Goal: Task Accomplishment & Management: Manage account settings

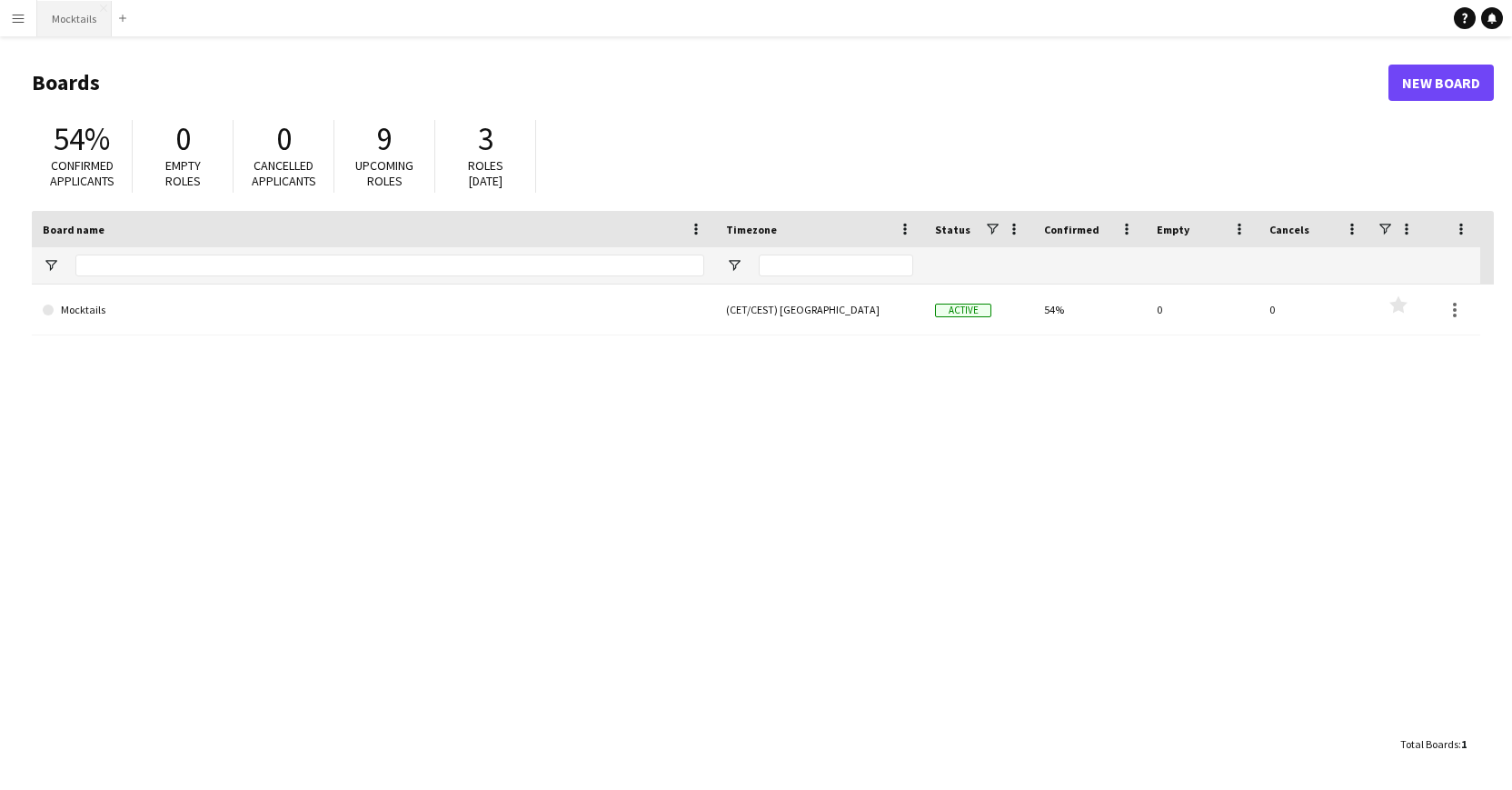
click at [76, 14] on button "Mocktails Close" at bounding box center [75, 18] width 75 height 35
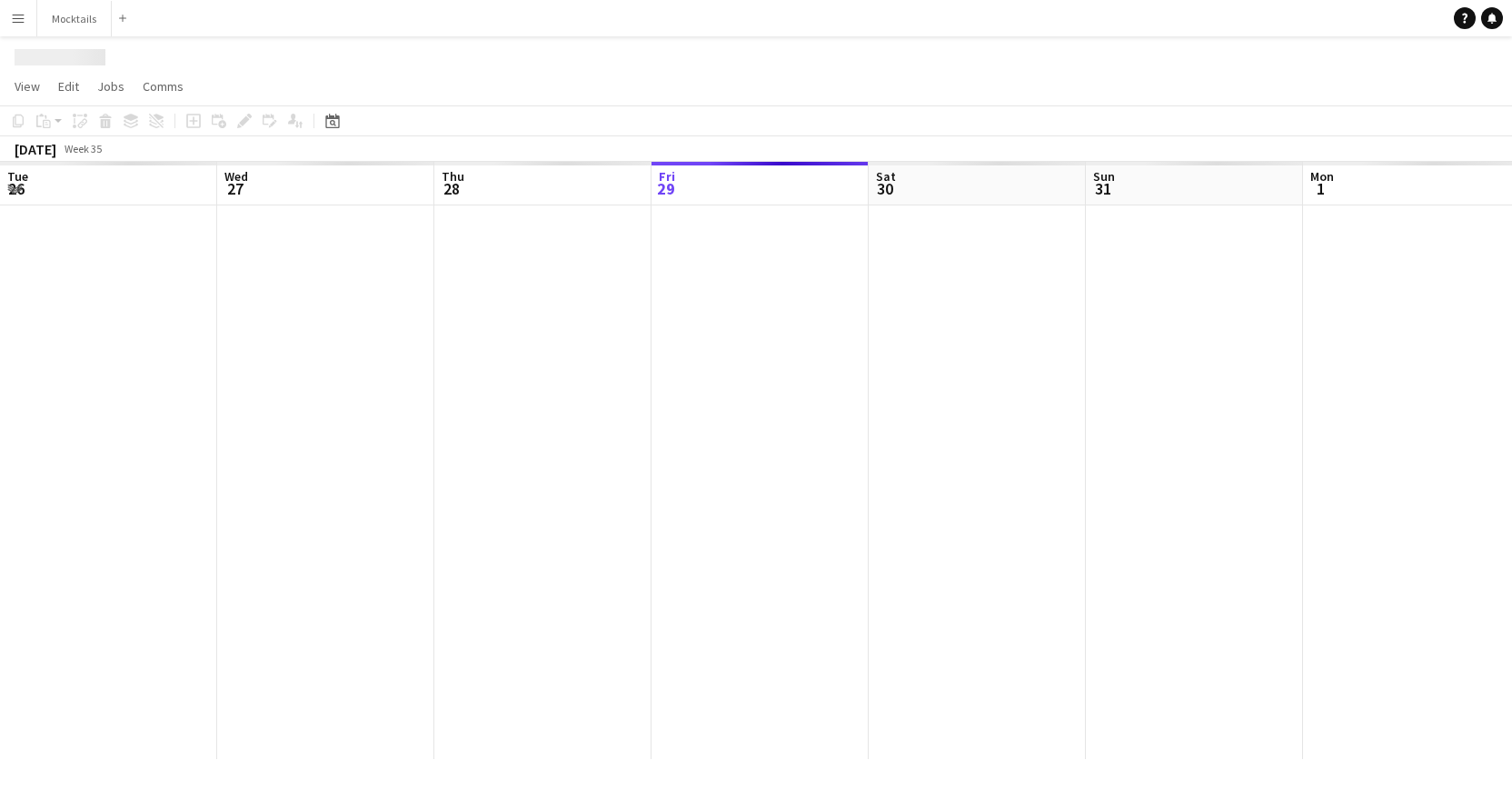
scroll to position [0, 435]
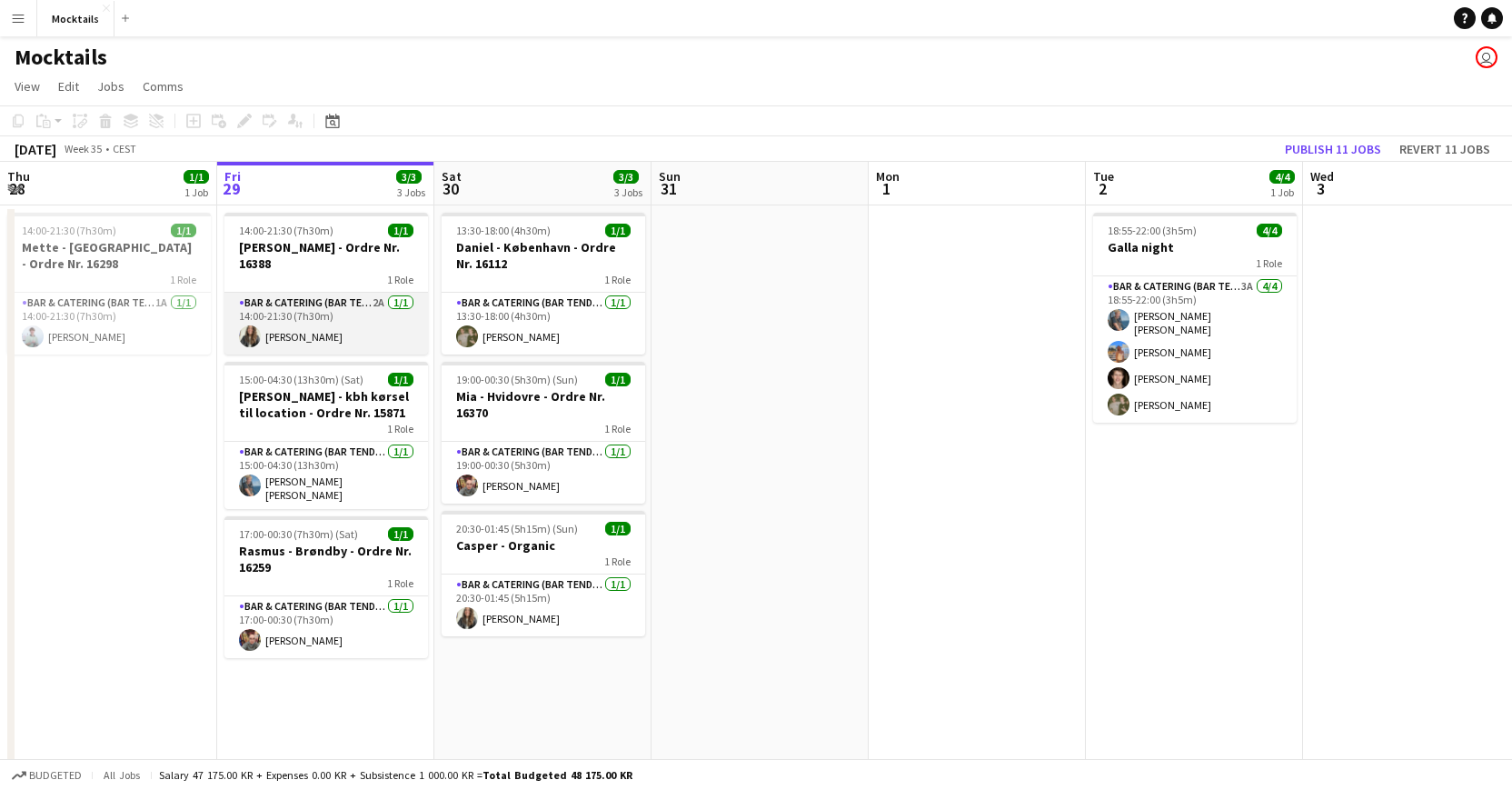
click at [298, 318] on app-card-role "Bar & Catering (Bar Tender) 2A [DATE] 14:00-21:30 (7h30m) [PERSON_NAME]" at bounding box center [326, 323] width 203 height 62
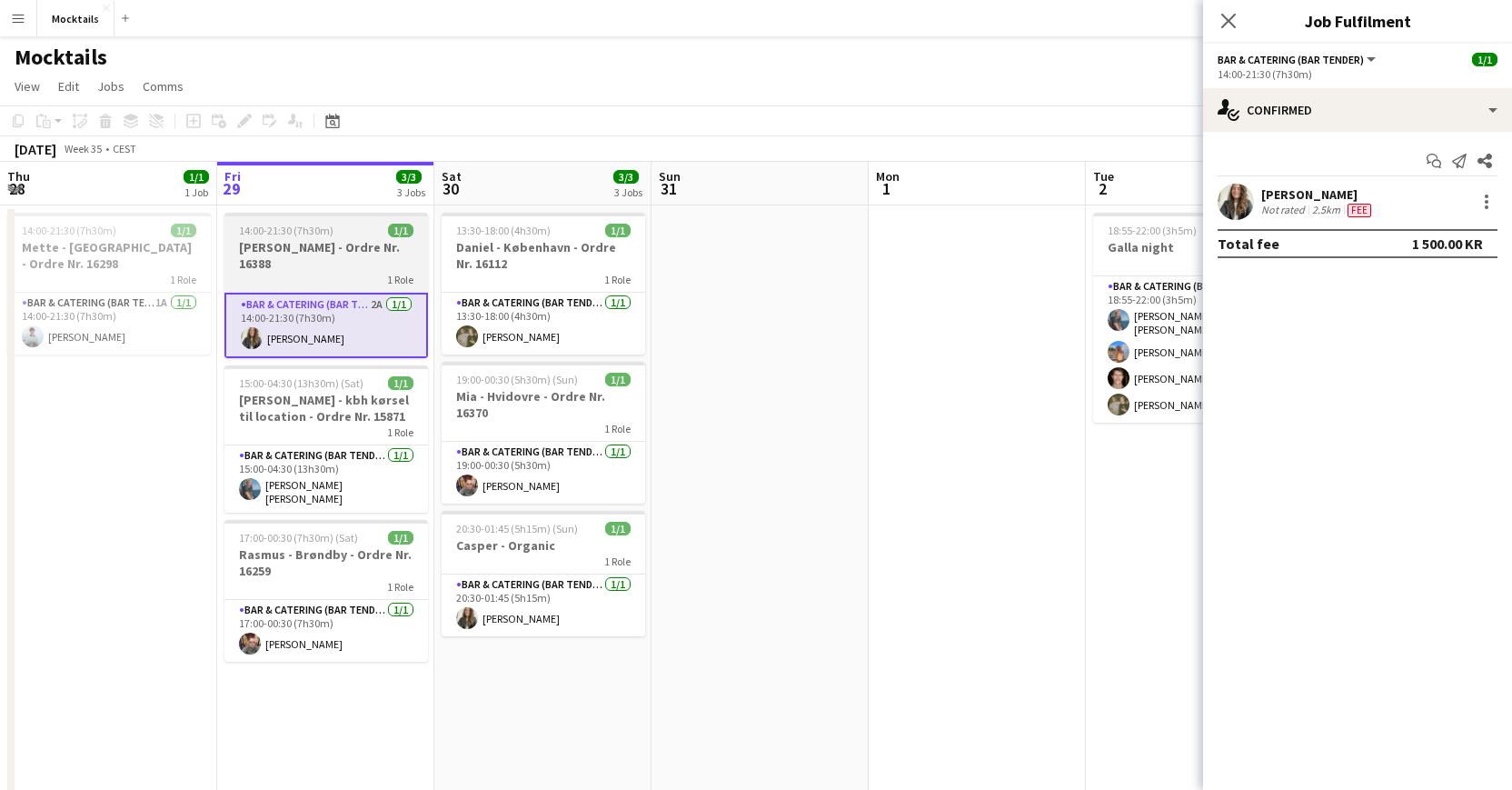
click at [366, 274] on div "1 Role" at bounding box center [326, 279] width 203 height 14
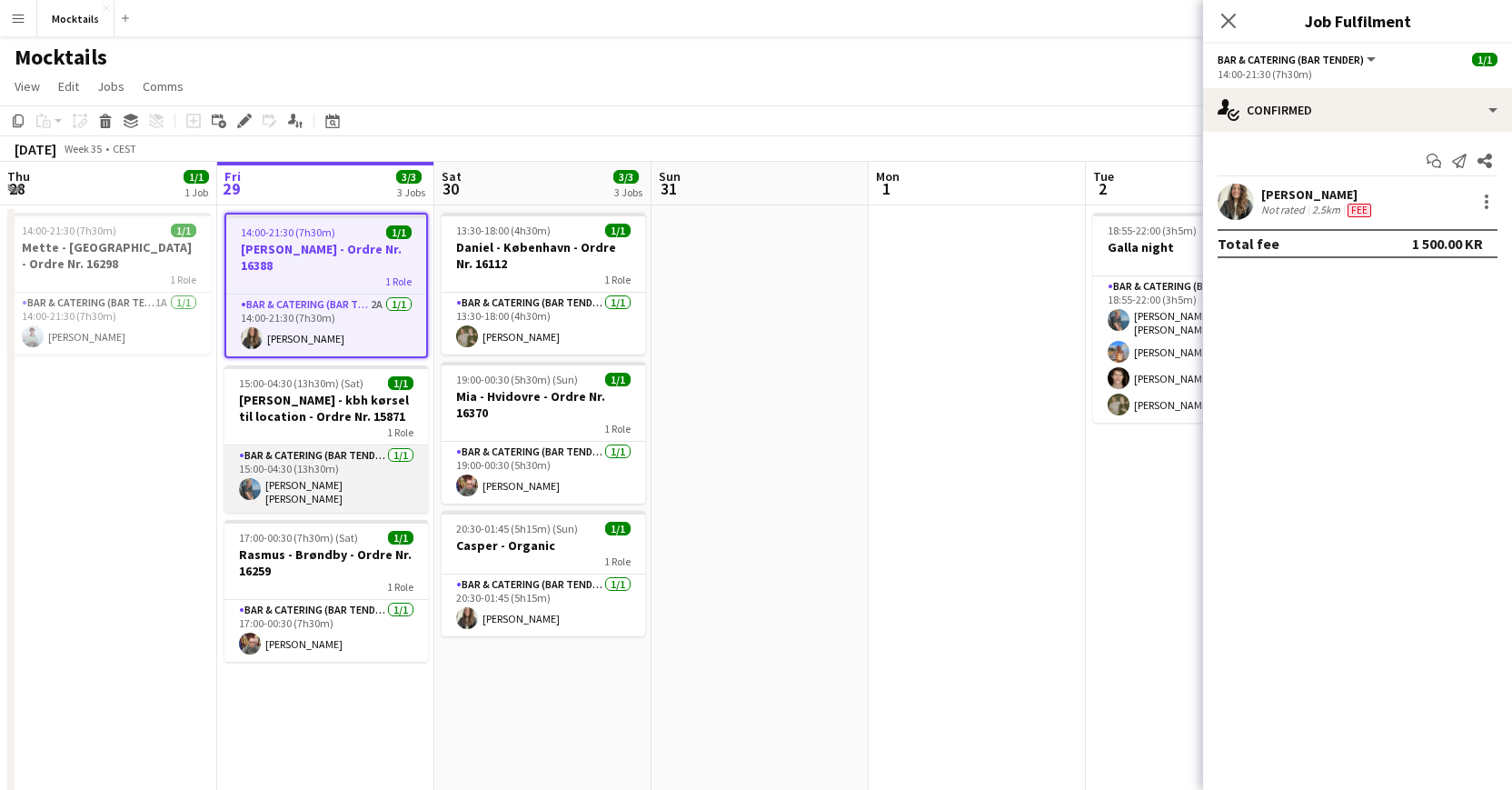
click at [324, 480] on app-card-role "Bar & Catering (Bar Tender) [DATE] 15:00-04:30 (13h30m) [PERSON_NAME] [PERSON_N…" at bounding box center [326, 479] width 203 height 67
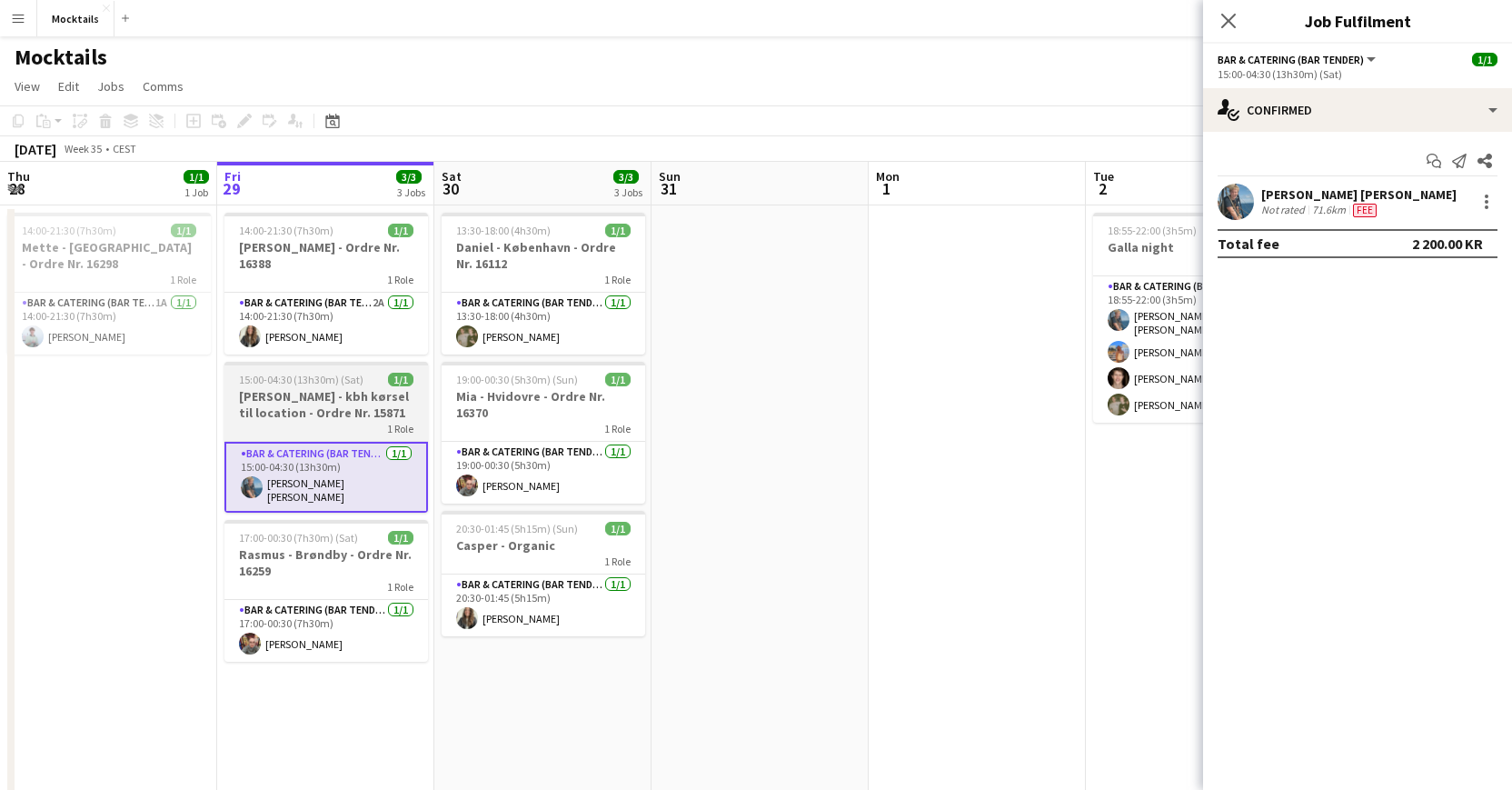
click at [342, 422] on div "1 Role" at bounding box center [326, 428] width 203 height 14
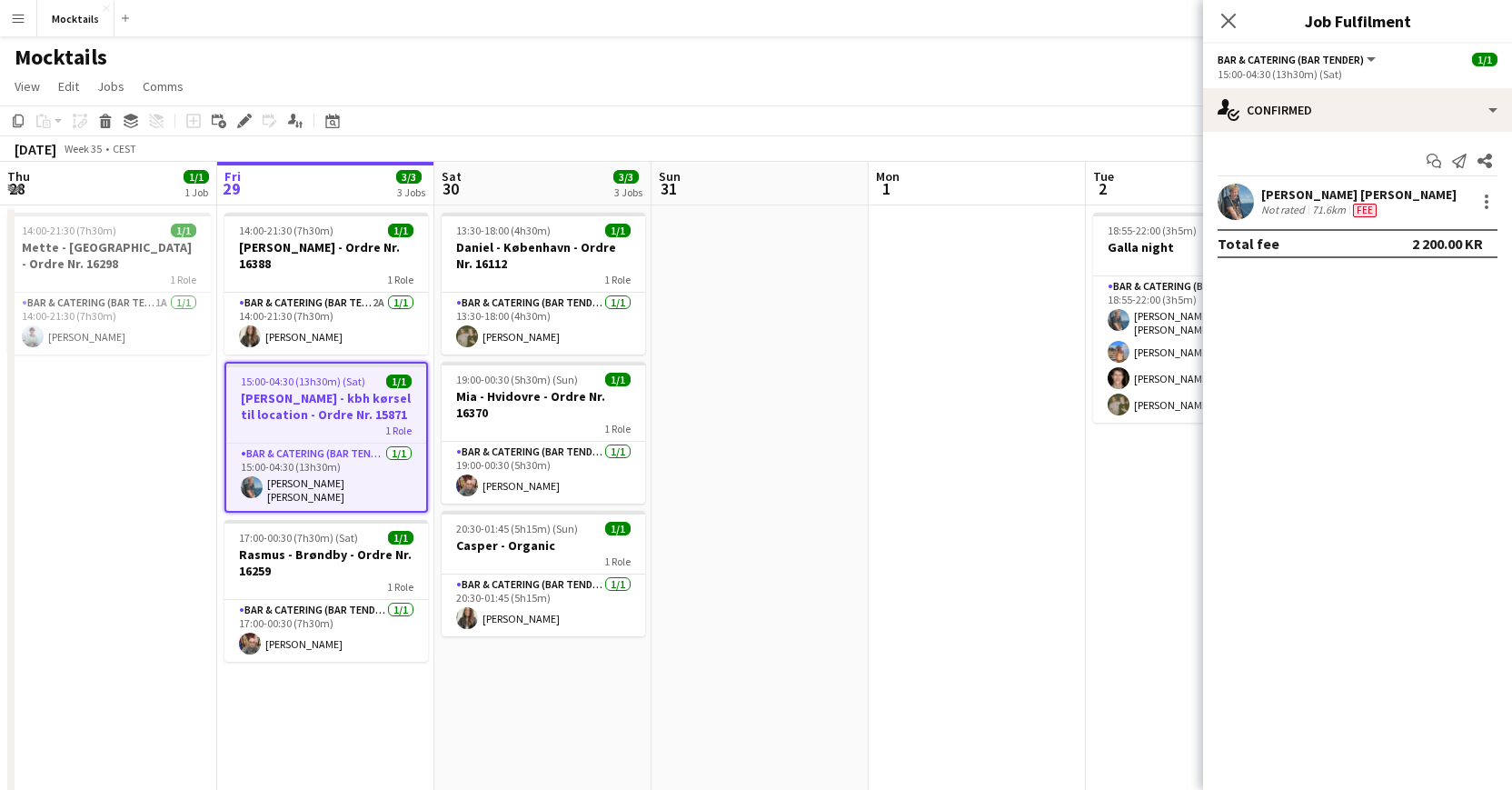
click at [342, 422] on div "1 Role" at bounding box center [326, 429] width 200 height 14
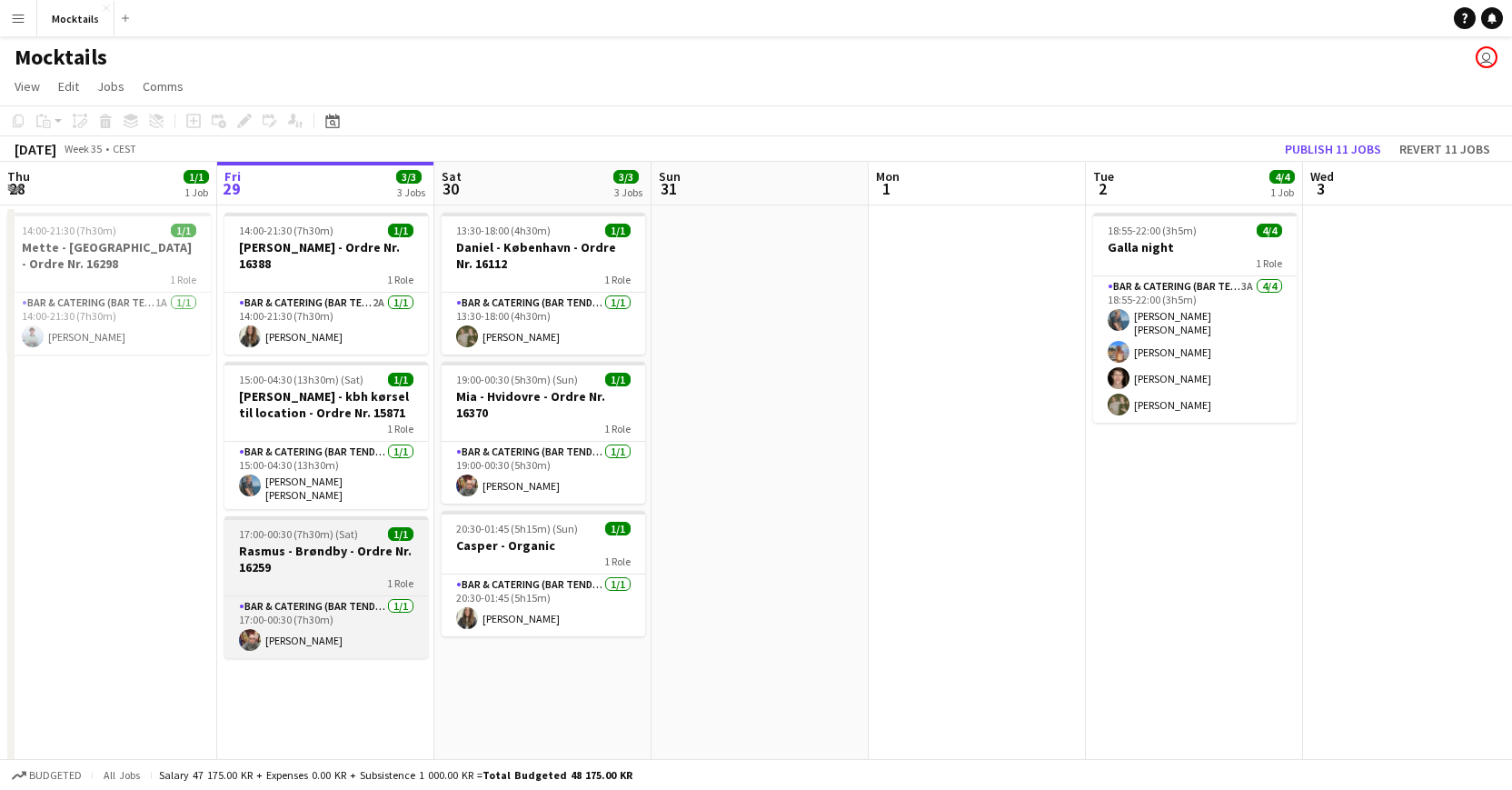
click at [316, 544] on h3 "Rasmus - Brøndby - Ordre Nr. 16259" at bounding box center [326, 559] width 203 height 32
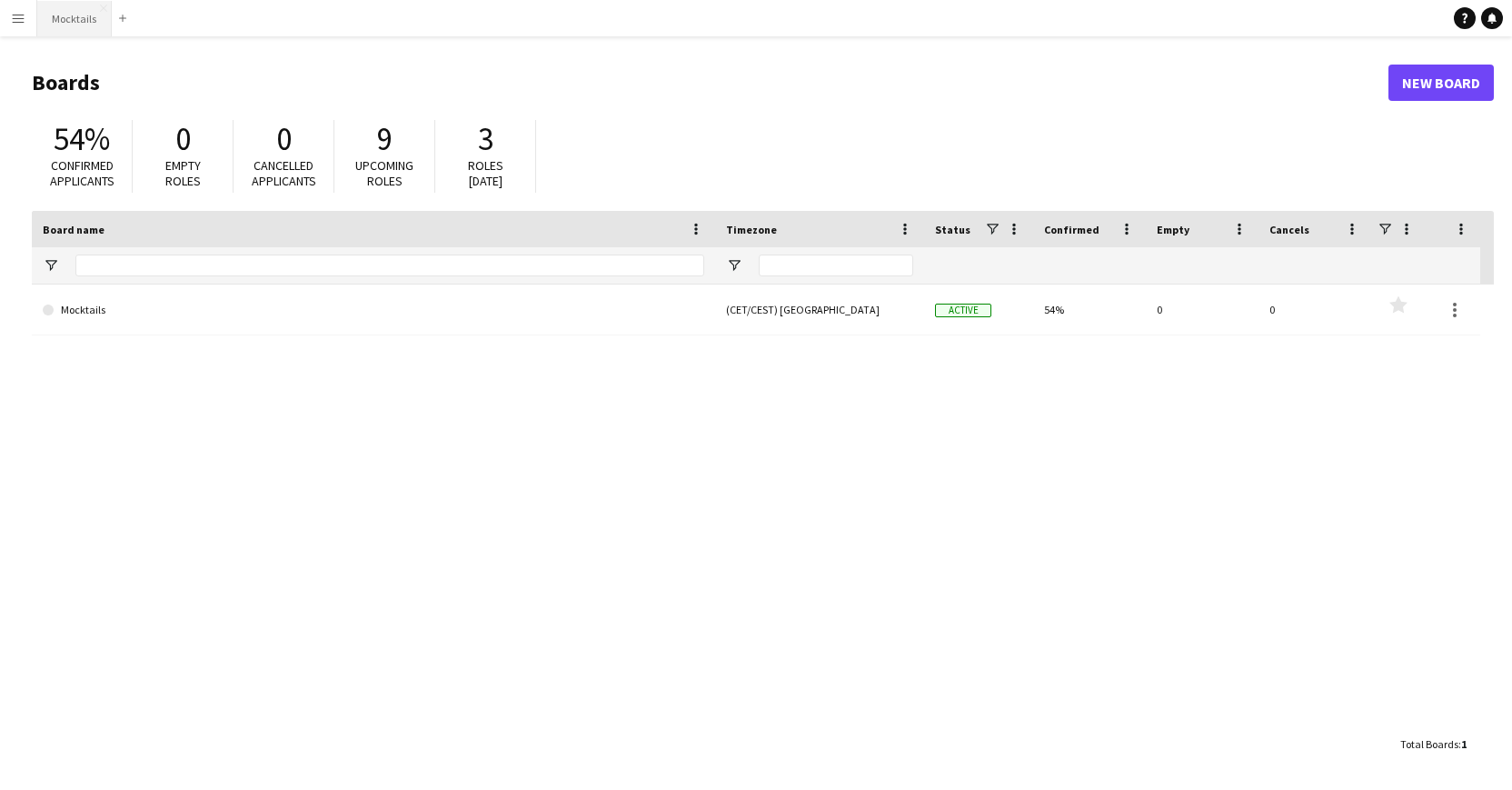
click at [65, 18] on button "Mocktails Close" at bounding box center [75, 18] width 75 height 35
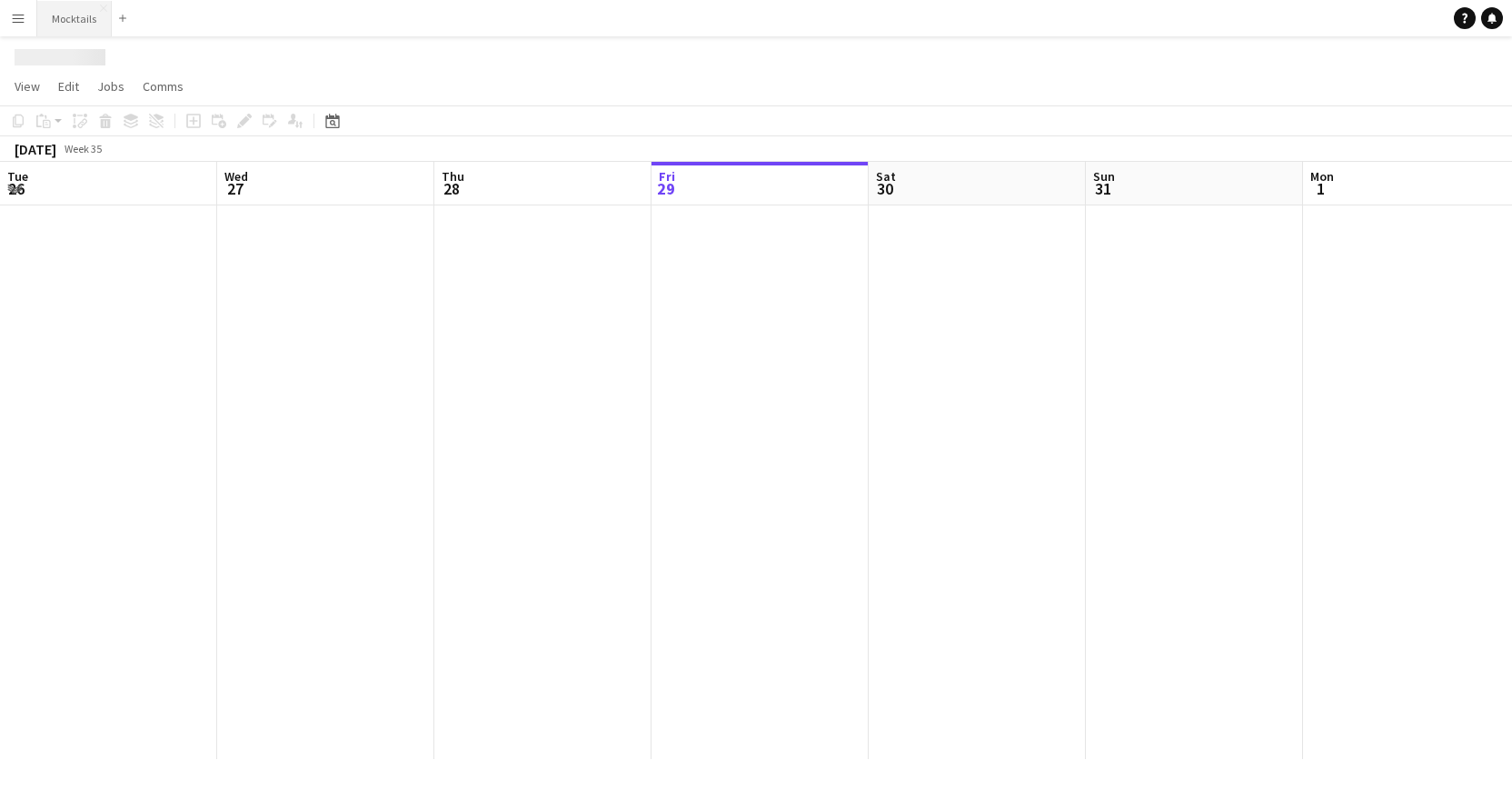
scroll to position [0, 435]
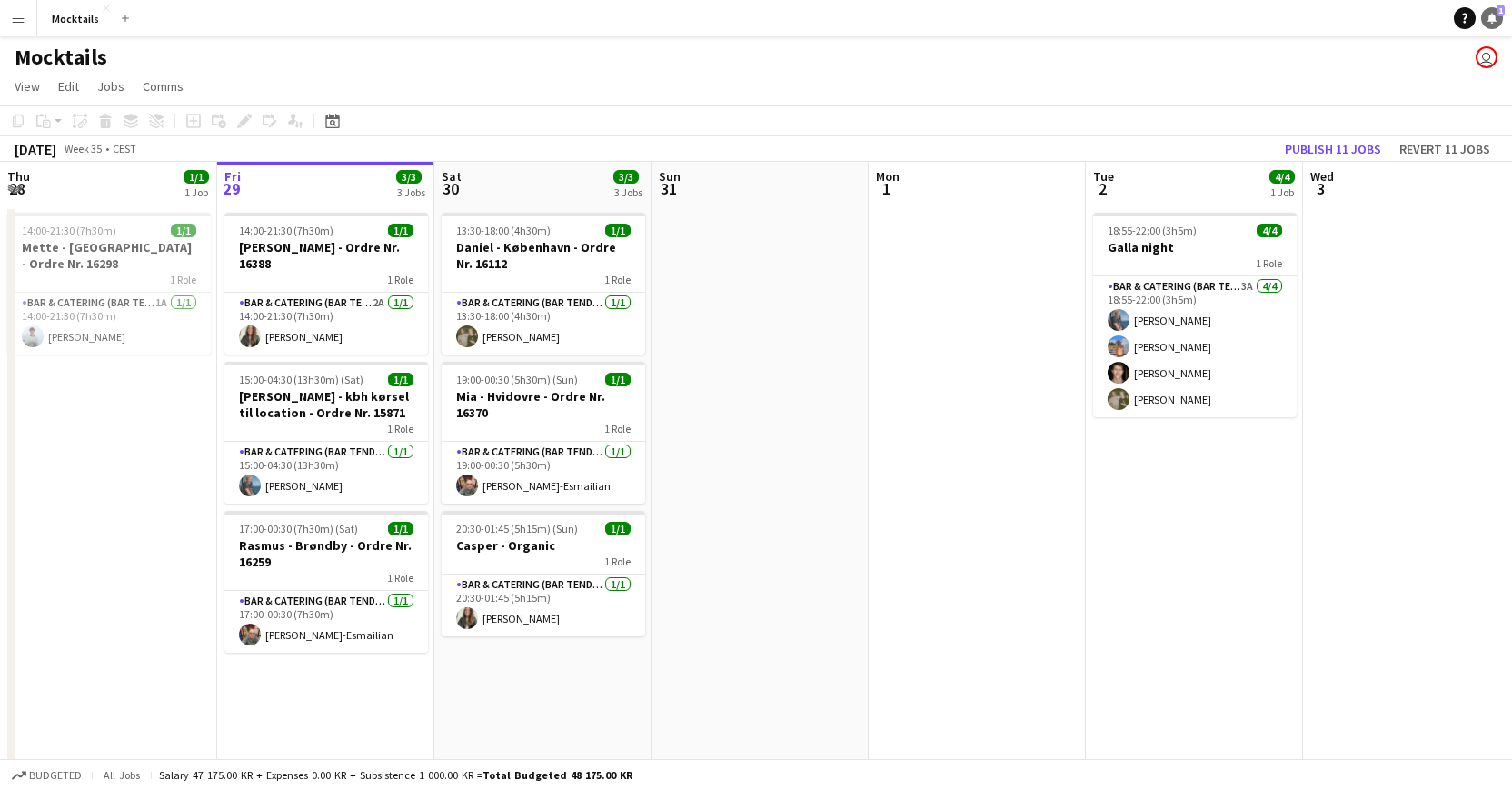
click at [1493, 18] on icon at bounding box center [1493, 17] width 10 height 10
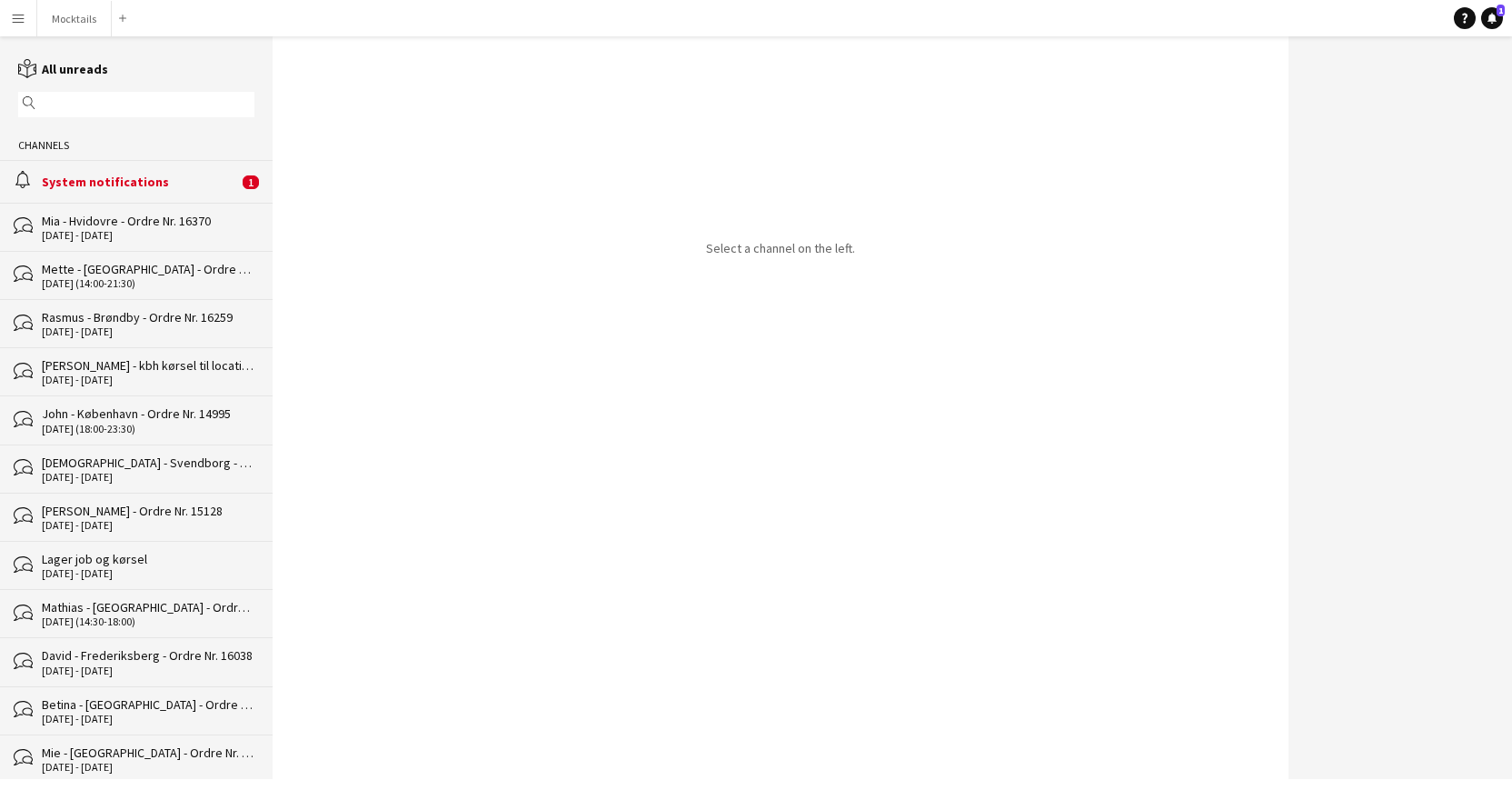
click at [146, 184] on div "System notifications" at bounding box center [140, 181] width 197 height 16
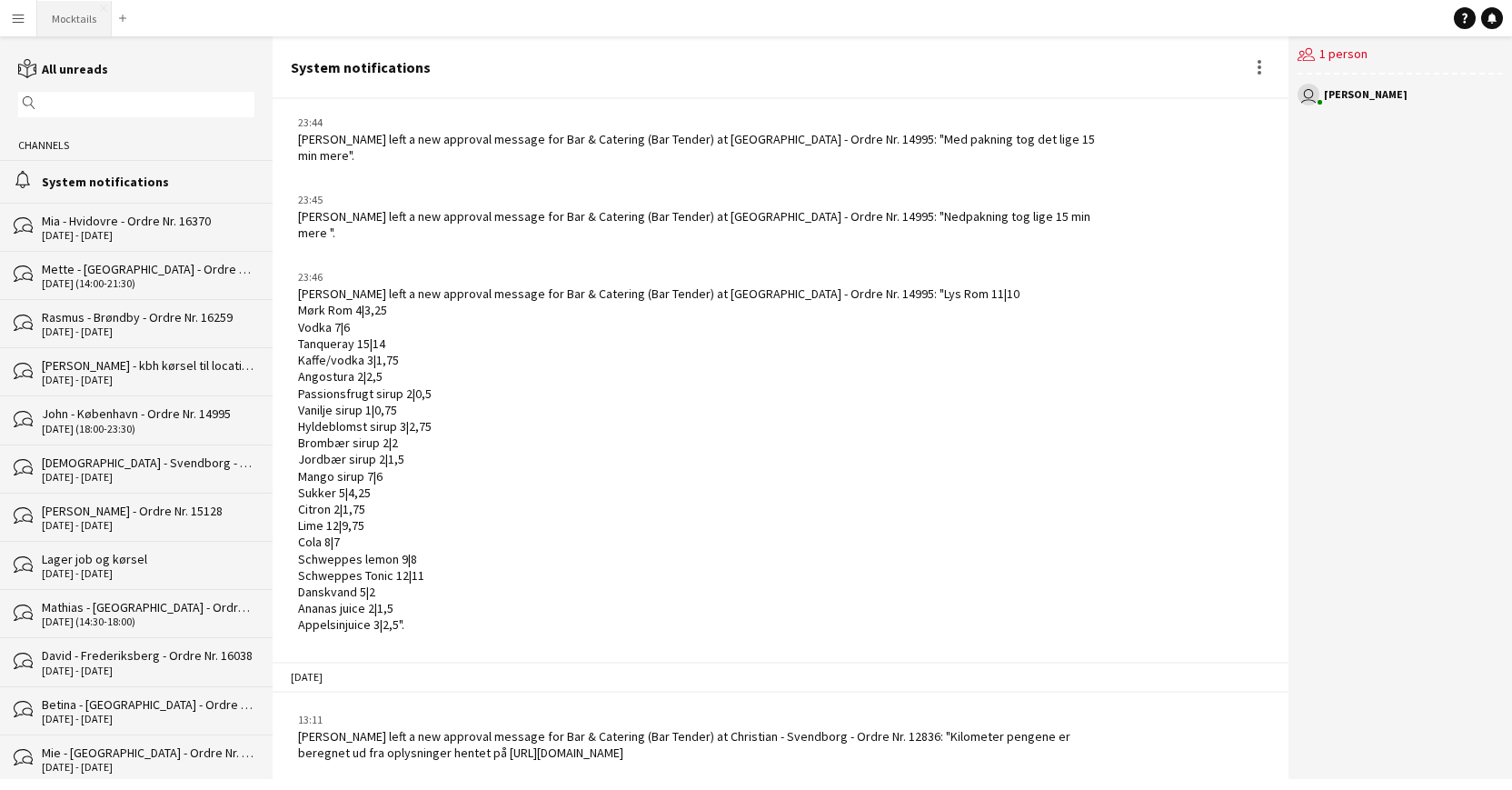
click at [77, 28] on button "Mocktails Close" at bounding box center [75, 18] width 75 height 35
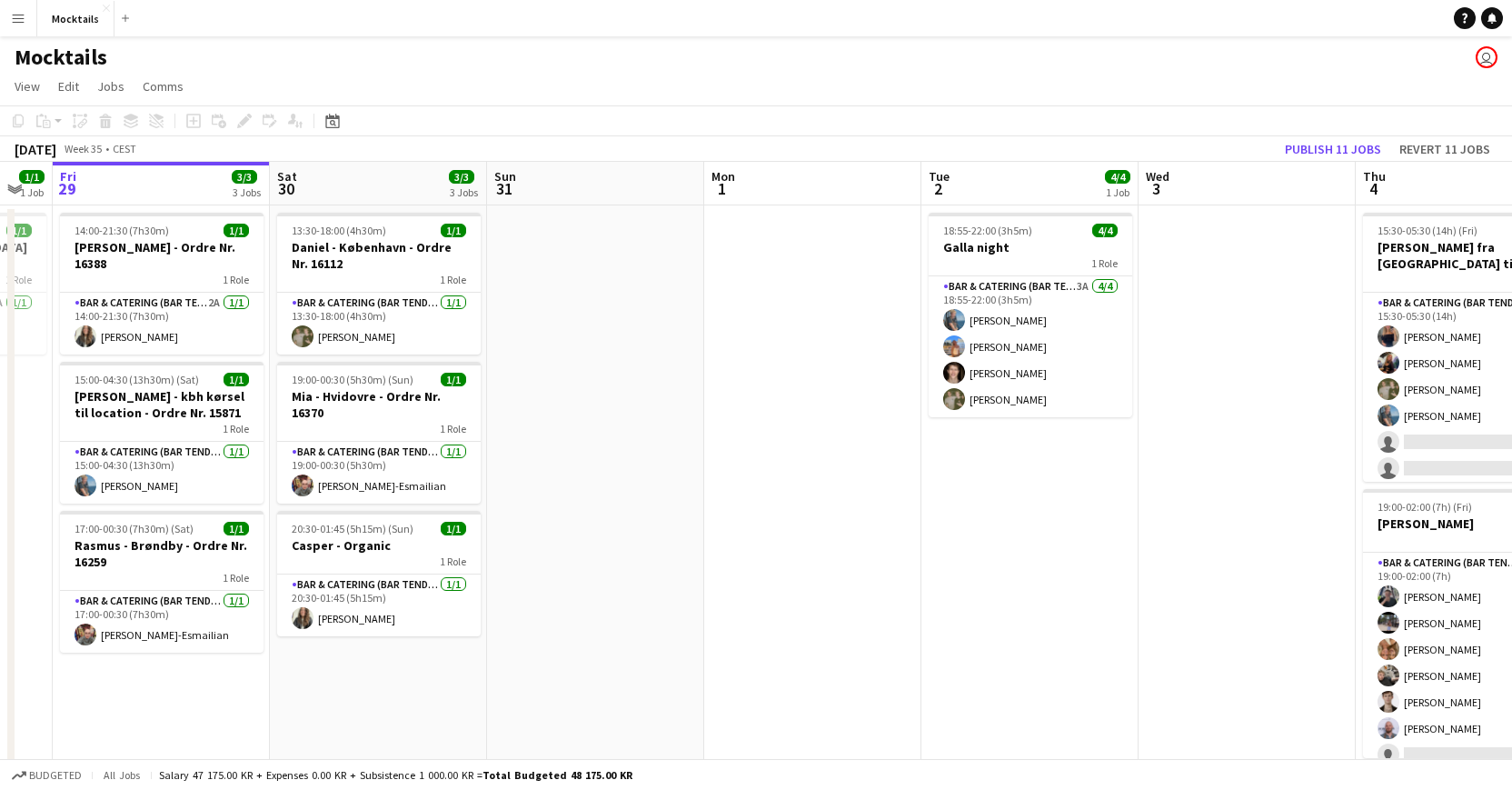
scroll to position [0, 700]
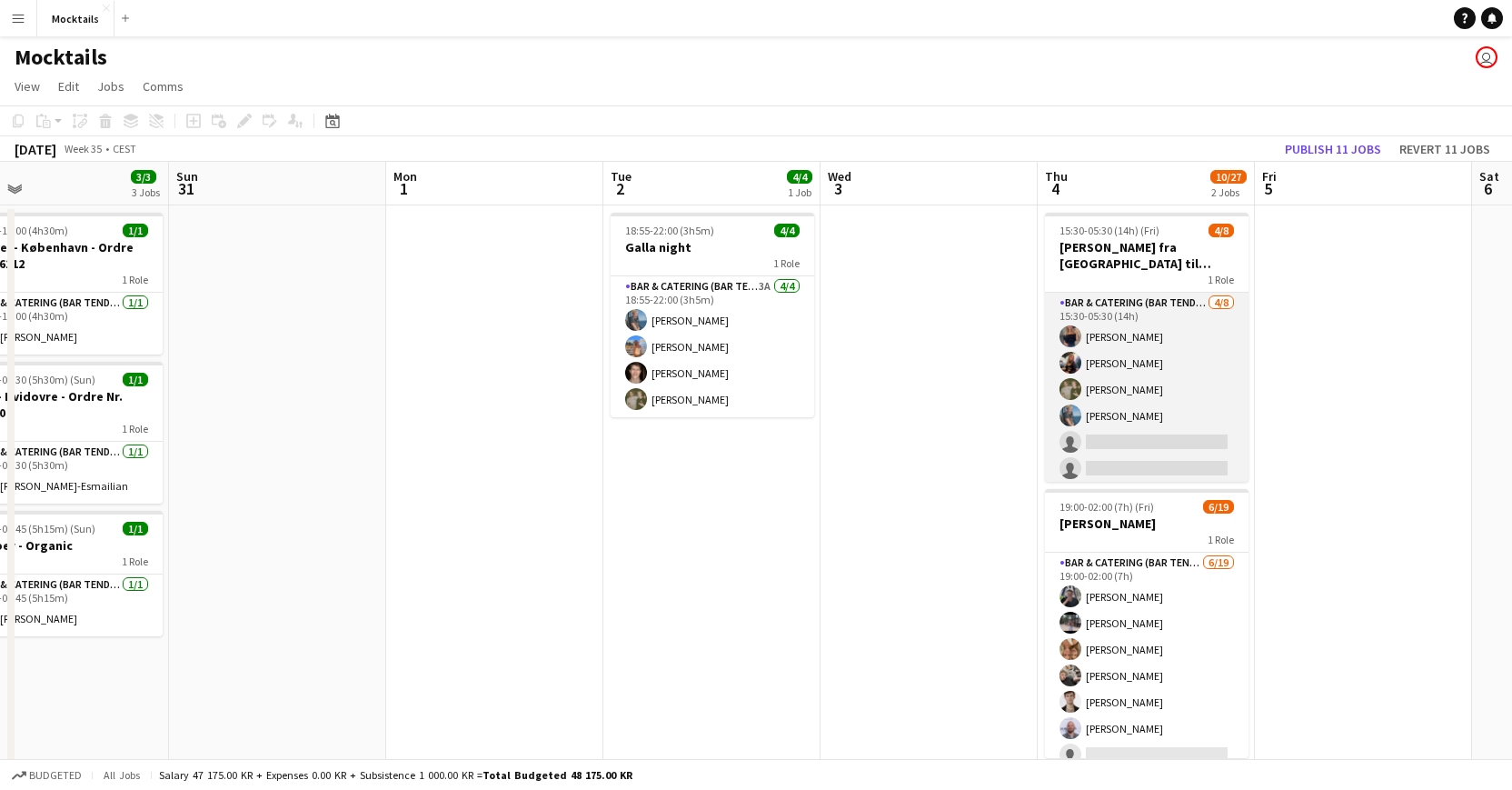
click at [1098, 415] on app-card-role "Bar & Catering (Bar Tender) 4/8 15:30-05:30 (14h) Vanessa Herlin burghoff Lisa …" at bounding box center [1146, 416] width 203 height 246
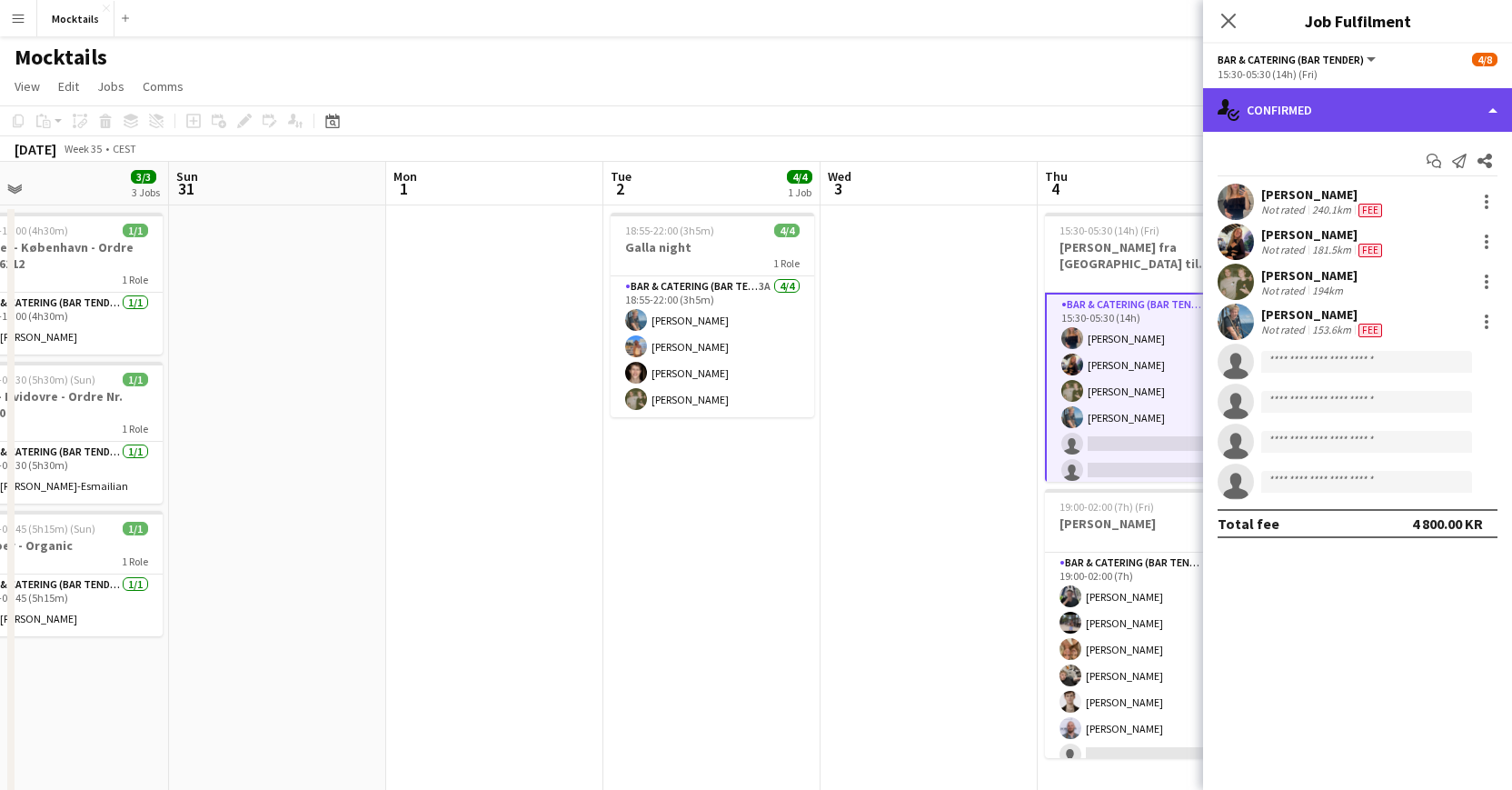
click at [1313, 91] on div "single-neutral-actions-check-2 Confirmed" at bounding box center [1358, 110] width 309 height 44
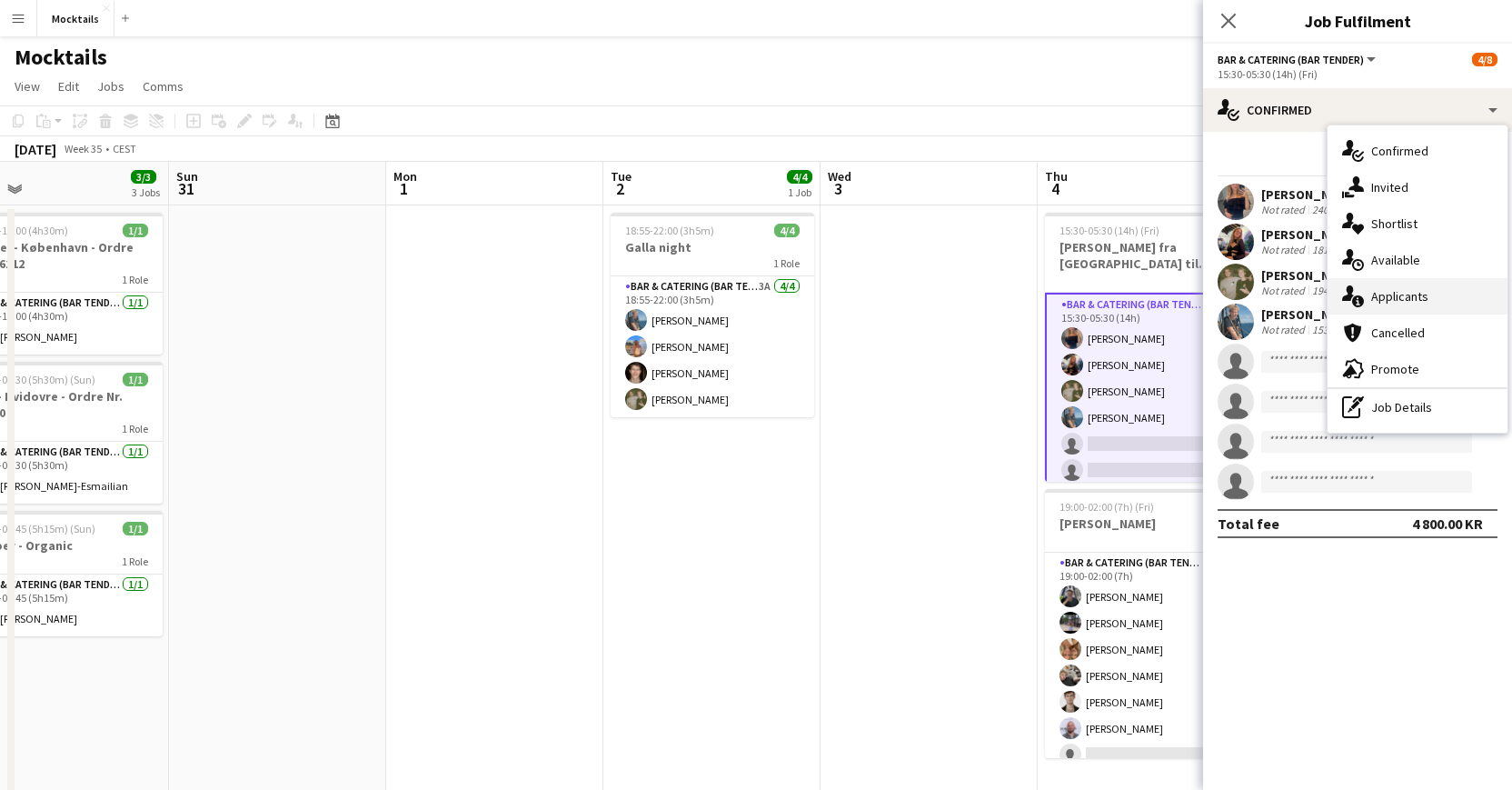
click at [1380, 300] on div "single-neutral-actions-information Applicants" at bounding box center [1417, 296] width 180 height 36
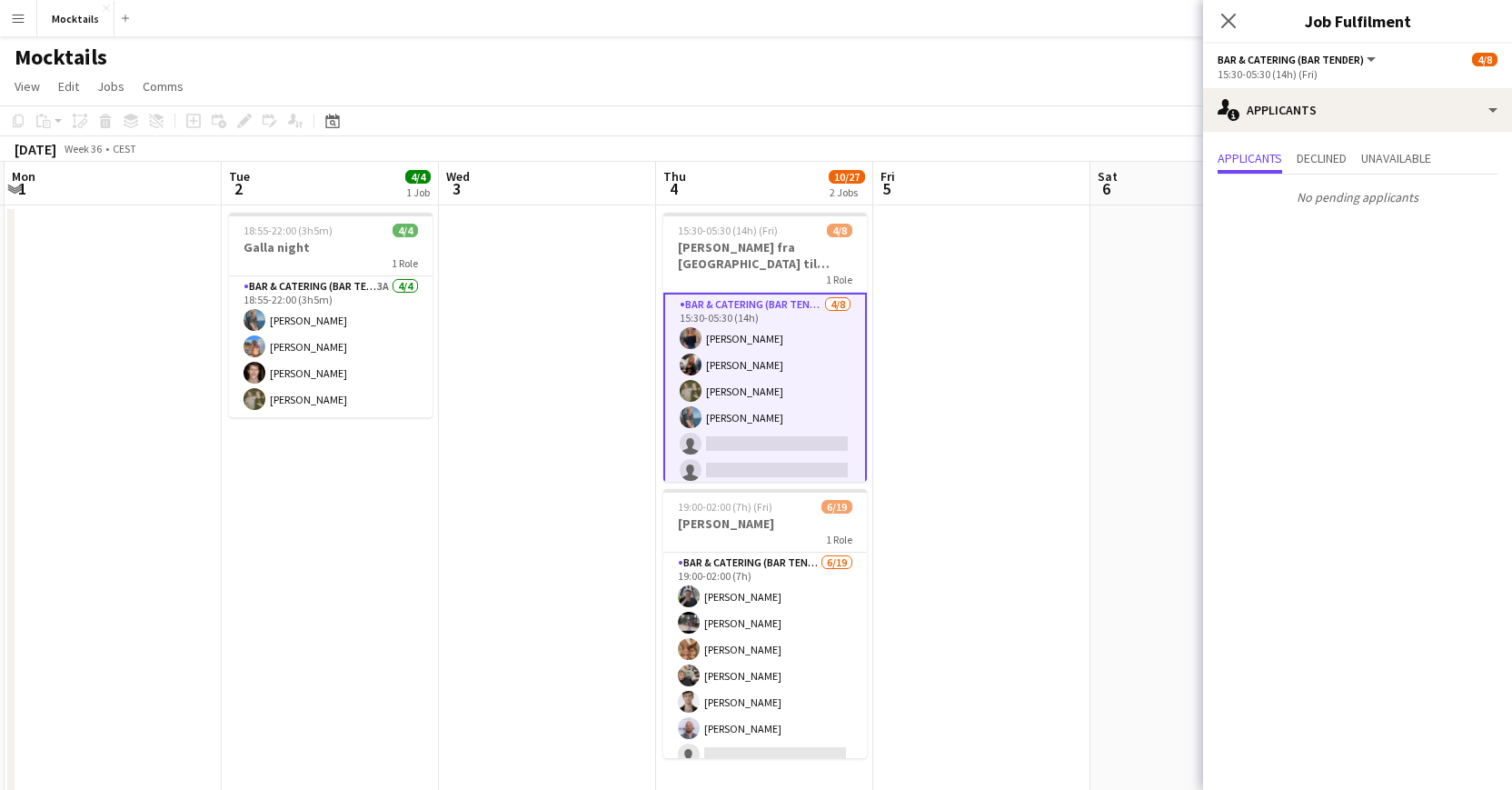
scroll to position [0, 666]
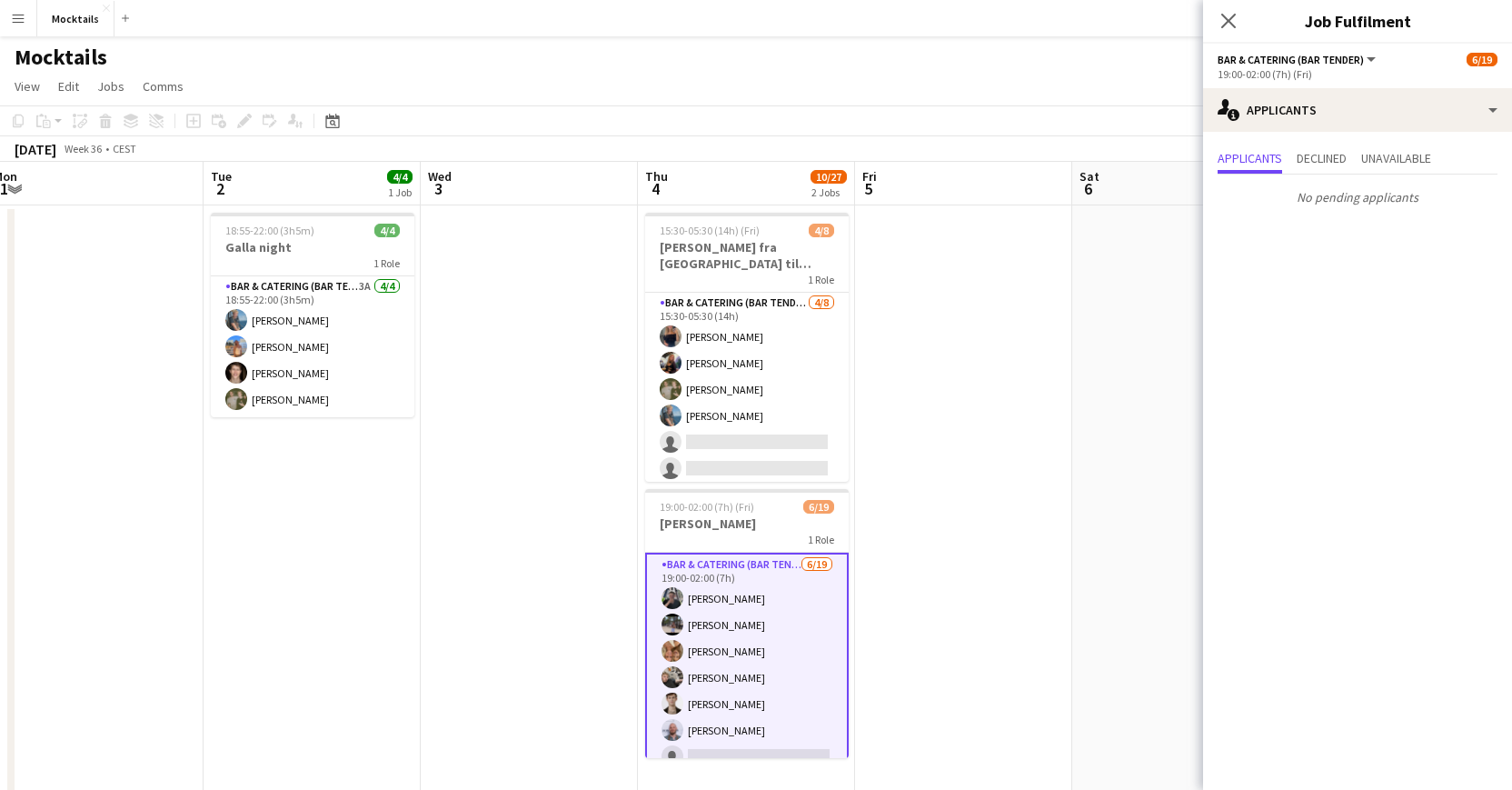
scroll to position [0, 521]
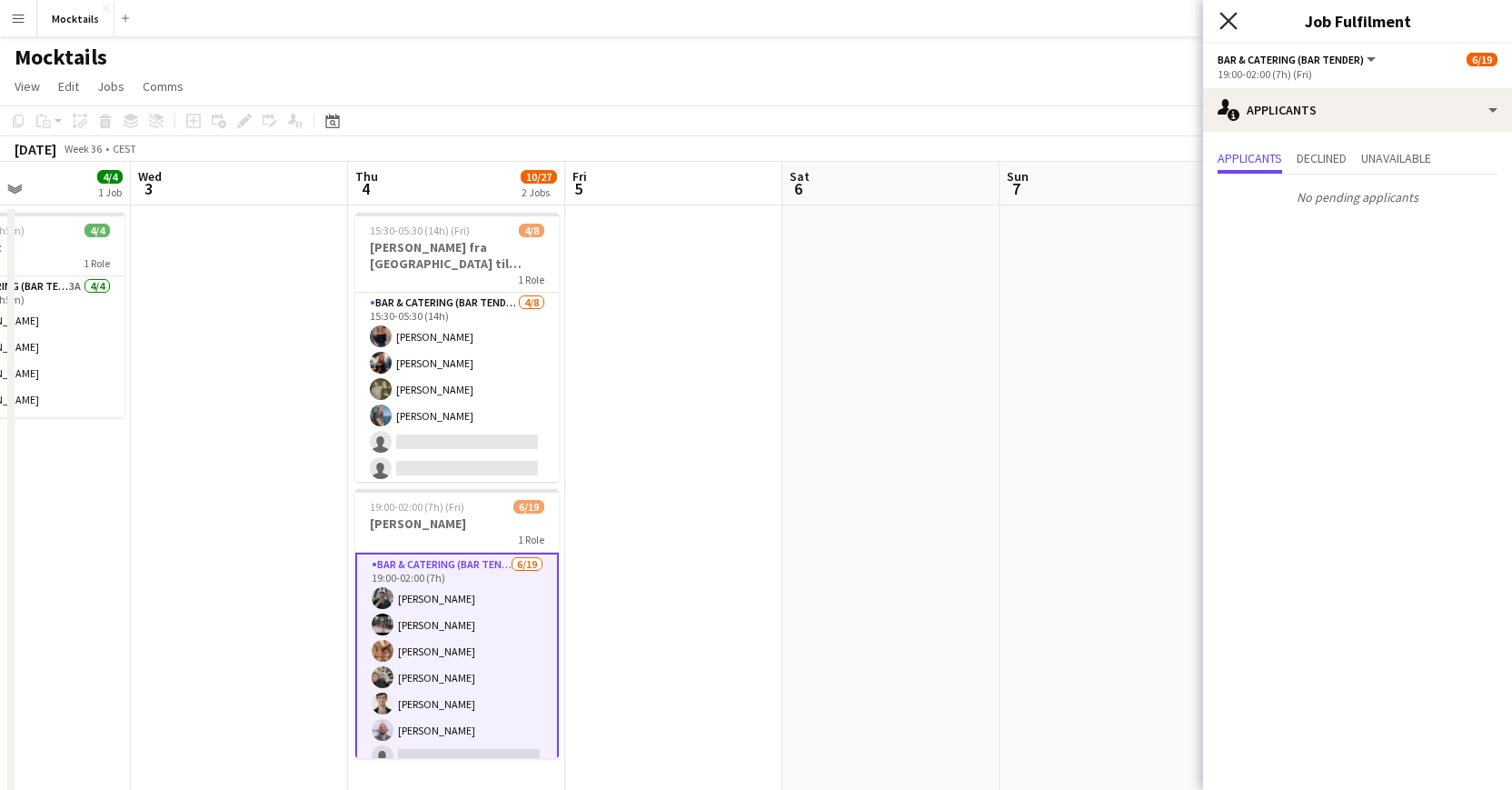
click at [1230, 21] on icon at bounding box center [1228, 20] width 17 height 17
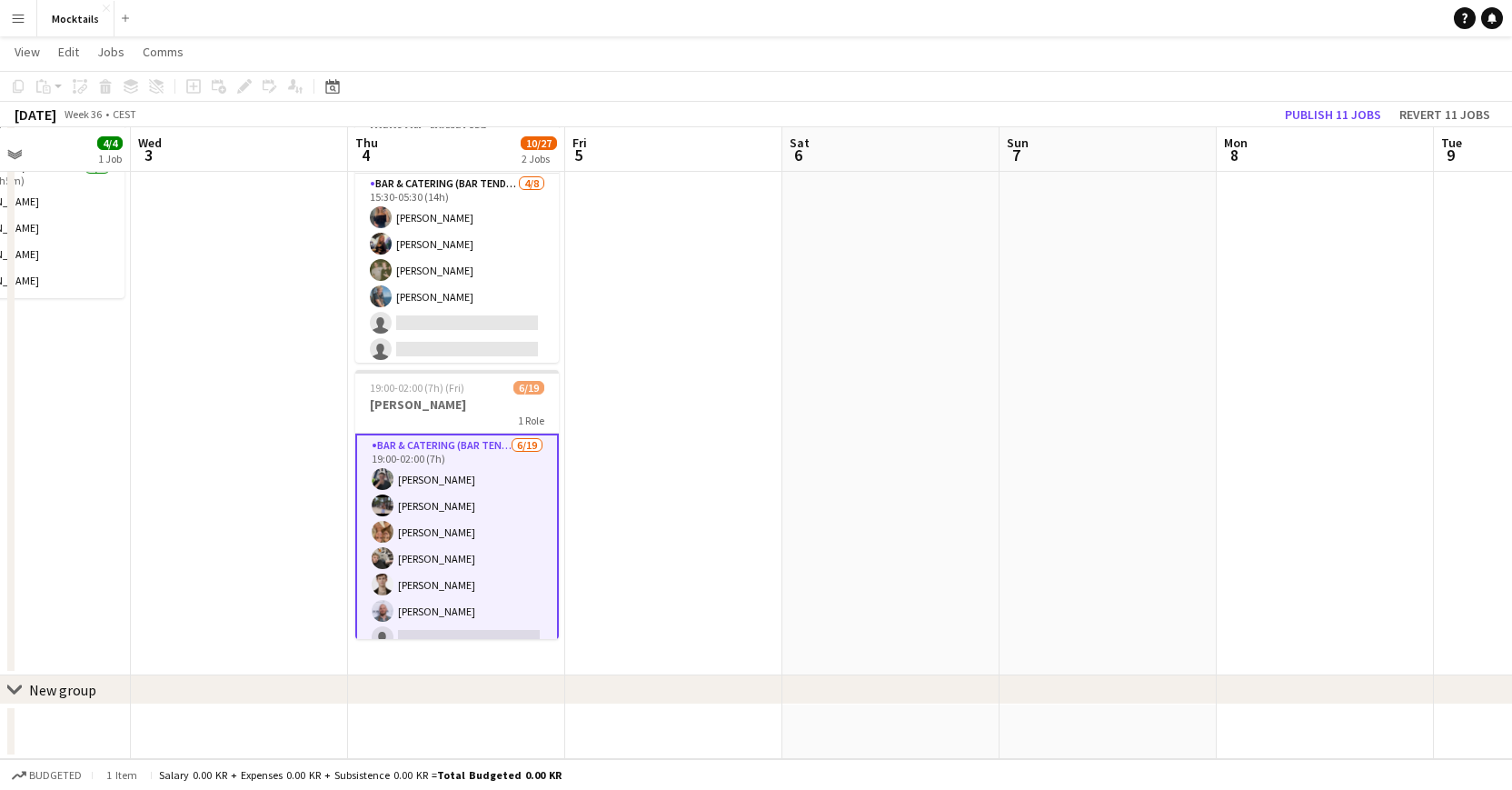
scroll to position [117, 0]
click at [500, 587] on app-card-role "Bar & Catering (Bar Tender) 6/19 19:00-02:00 (7h) Adam Carlsen Sara Thorsager P…" at bounding box center [457, 703] width 203 height 540
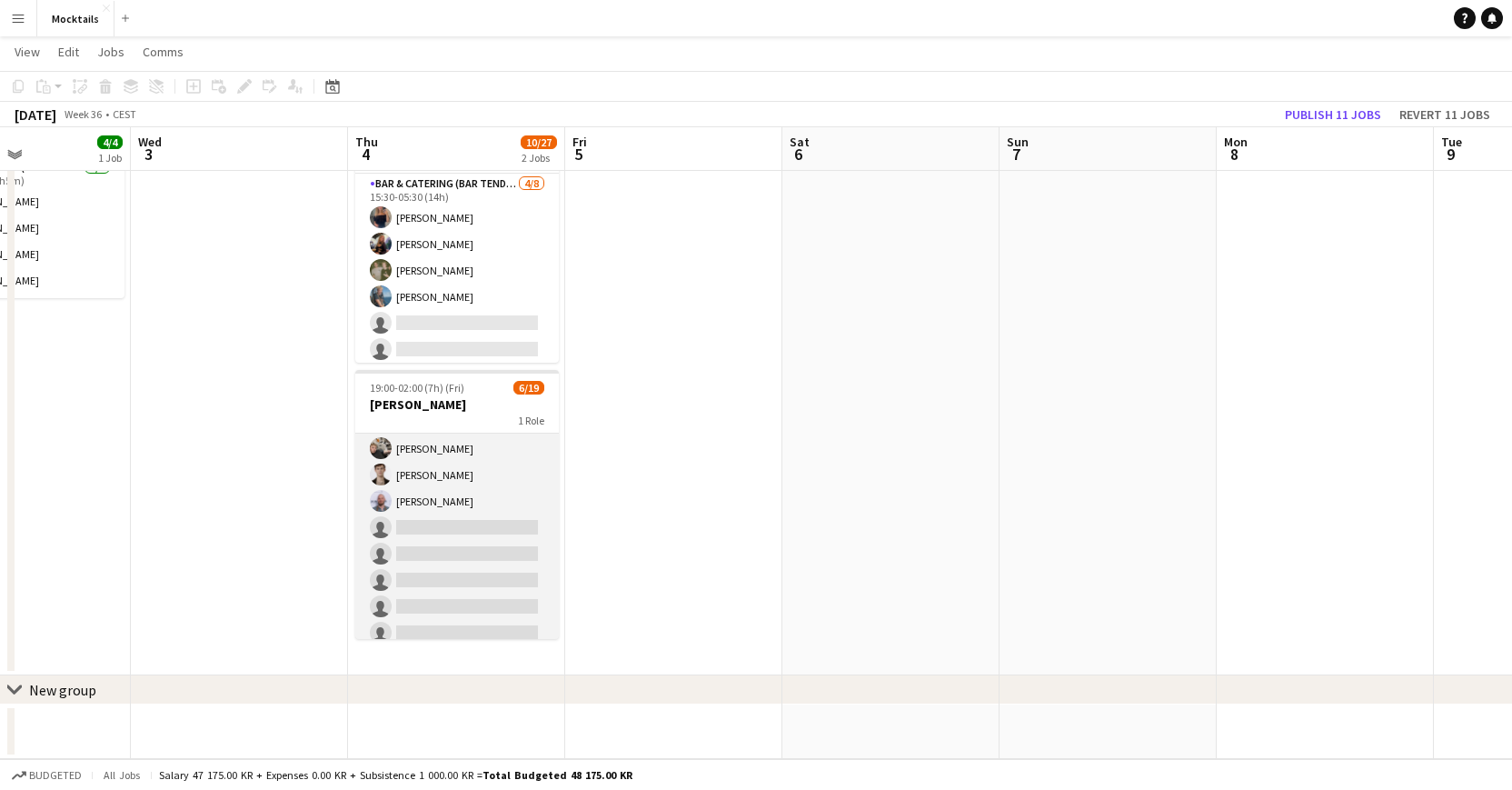
scroll to position [132, 0]
click at [499, 541] on app-card-role "Bar & Catering (Bar Tender) 6/19 19:00-02:00 (7h) Adam Carlsen Sara Thorsager P…" at bounding box center [457, 569] width 203 height 536
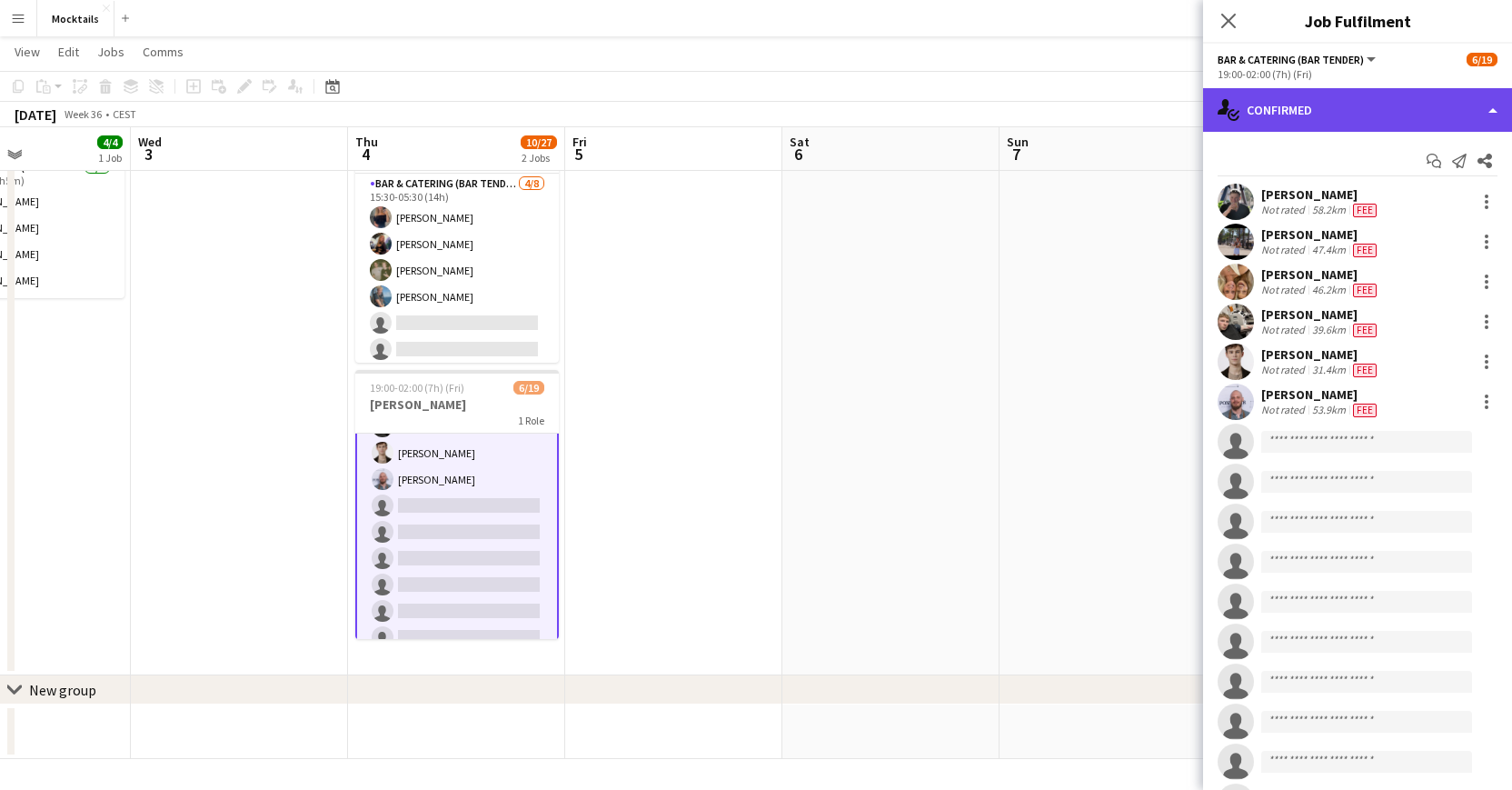
click at [1302, 117] on div "single-neutral-actions-check-2 Confirmed" at bounding box center [1358, 110] width 309 height 44
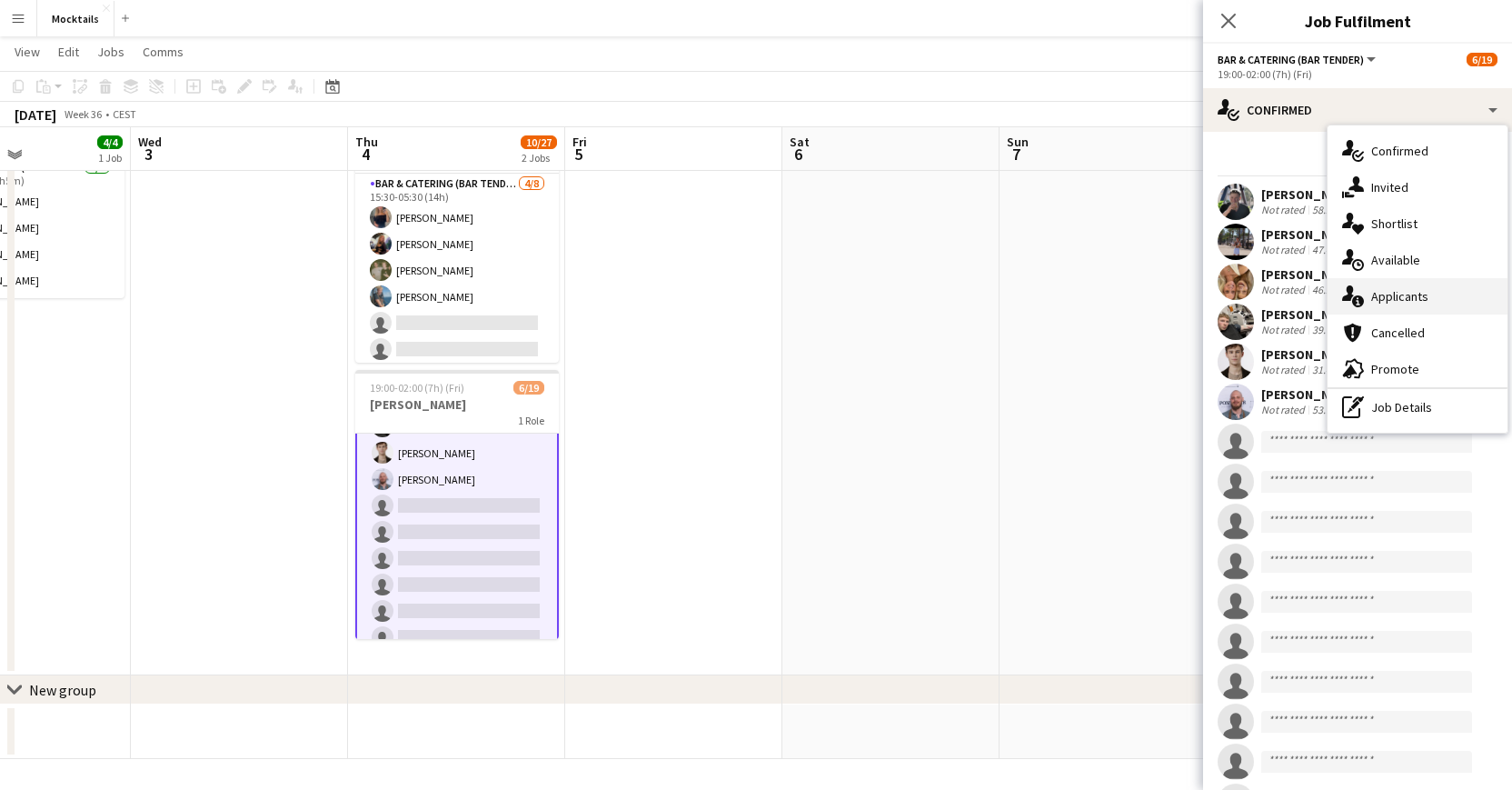
click at [1389, 290] on div "single-neutral-actions-information Applicants" at bounding box center [1417, 296] width 180 height 36
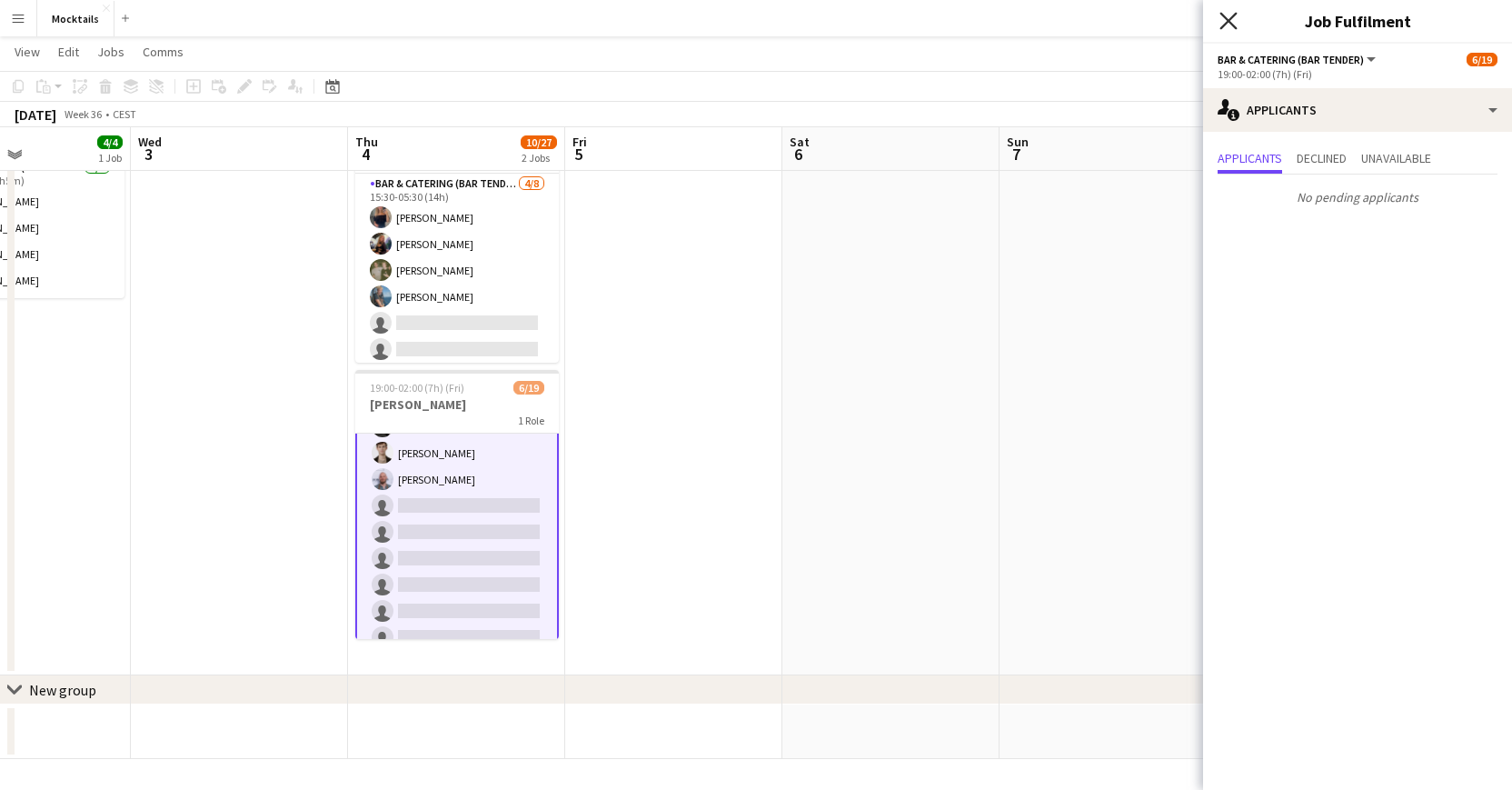
click at [1225, 21] on icon "Close pop-in" at bounding box center [1228, 20] width 17 height 17
